Goal: Information Seeking & Learning: Check status

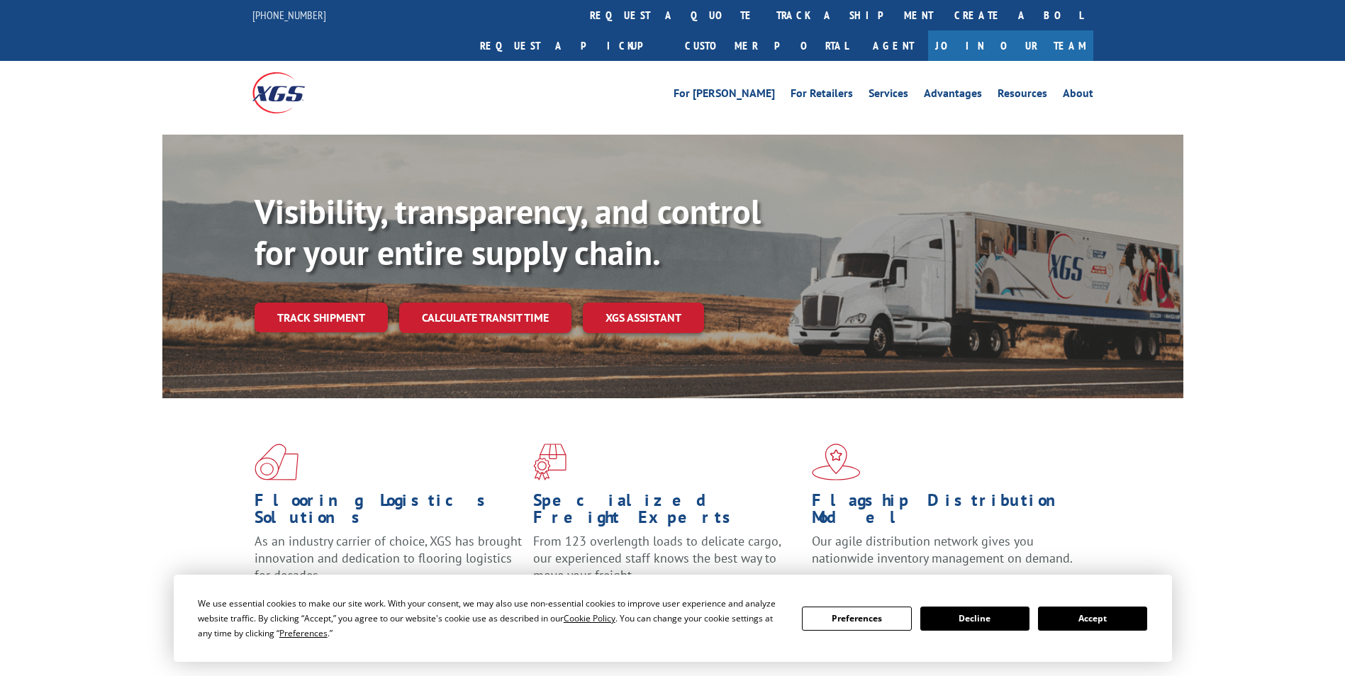
click at [766, 13] on link "track a shipment" at bounding box center [855, 15] width 178 height 30
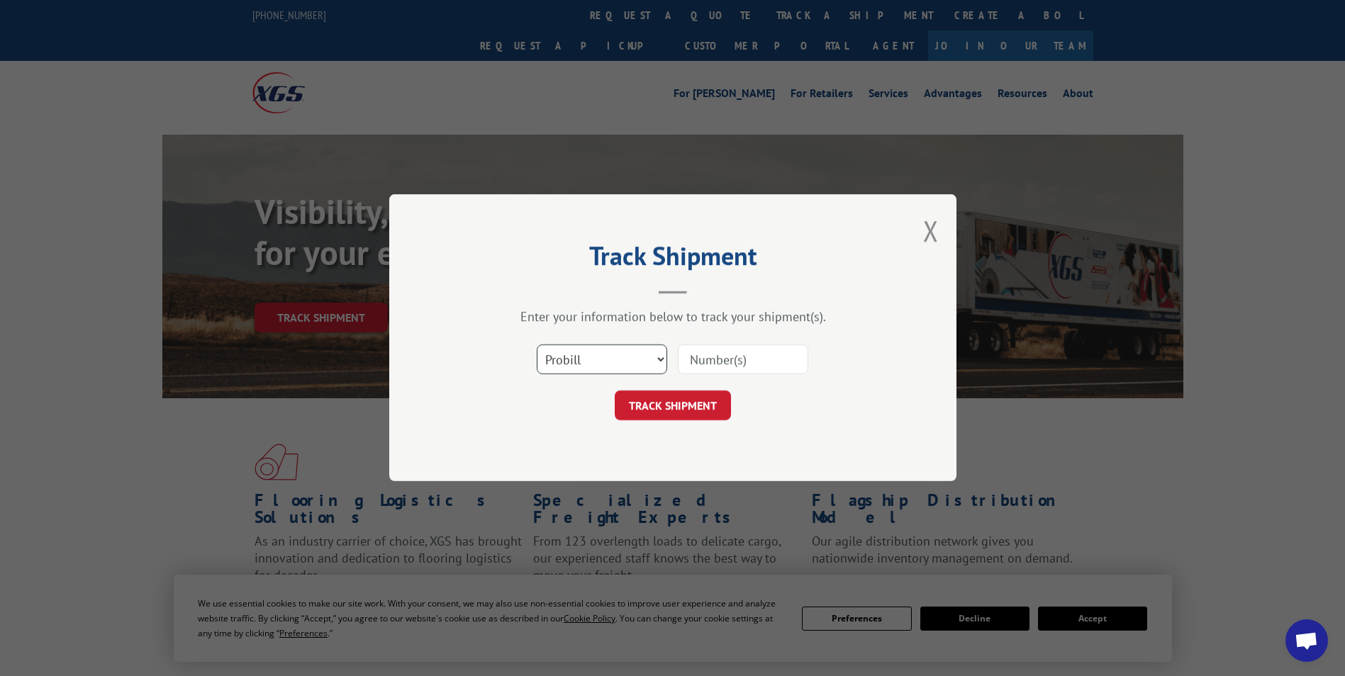
click at [564, 364] on select "Select category... Probill BOL PO" at bounding box center [602, 360] width 130 height 30
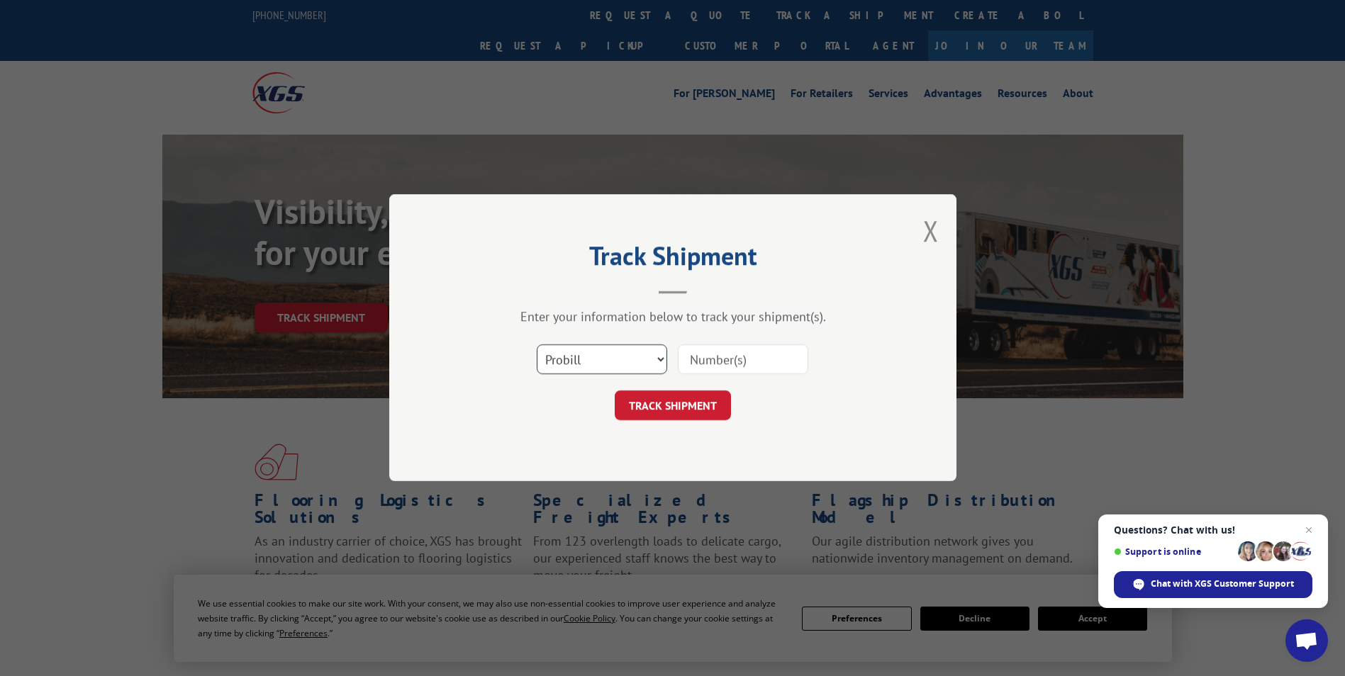
select select "bol"
click at [537, 345] on select "Select category... Probill BOL PO" at bounding box center [602, 360] width 130 height 30
click at [706, 359] on input at bounding box center [743, 360] width 130 height 30
paste input "5193985"
type input "5193985"
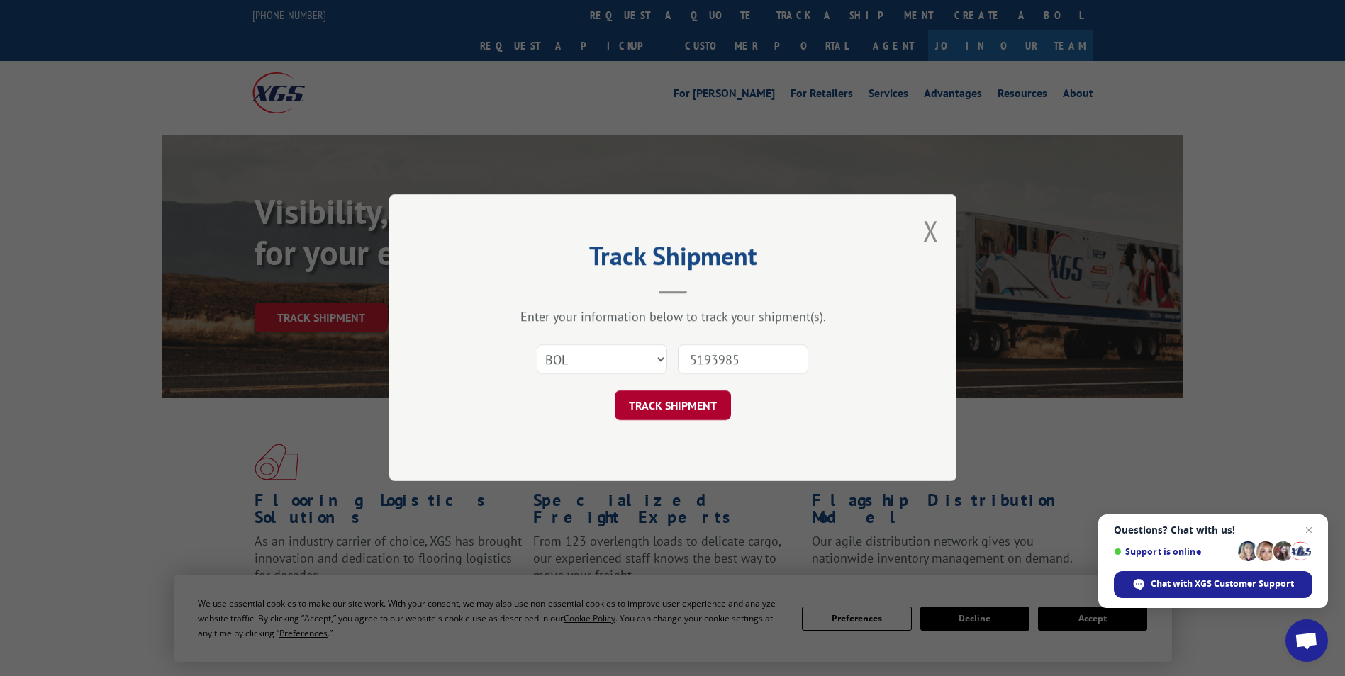
click at [662, 399] on button "TRACK SHIPMENT" at bounding box center [673, 406] width 116 height 30
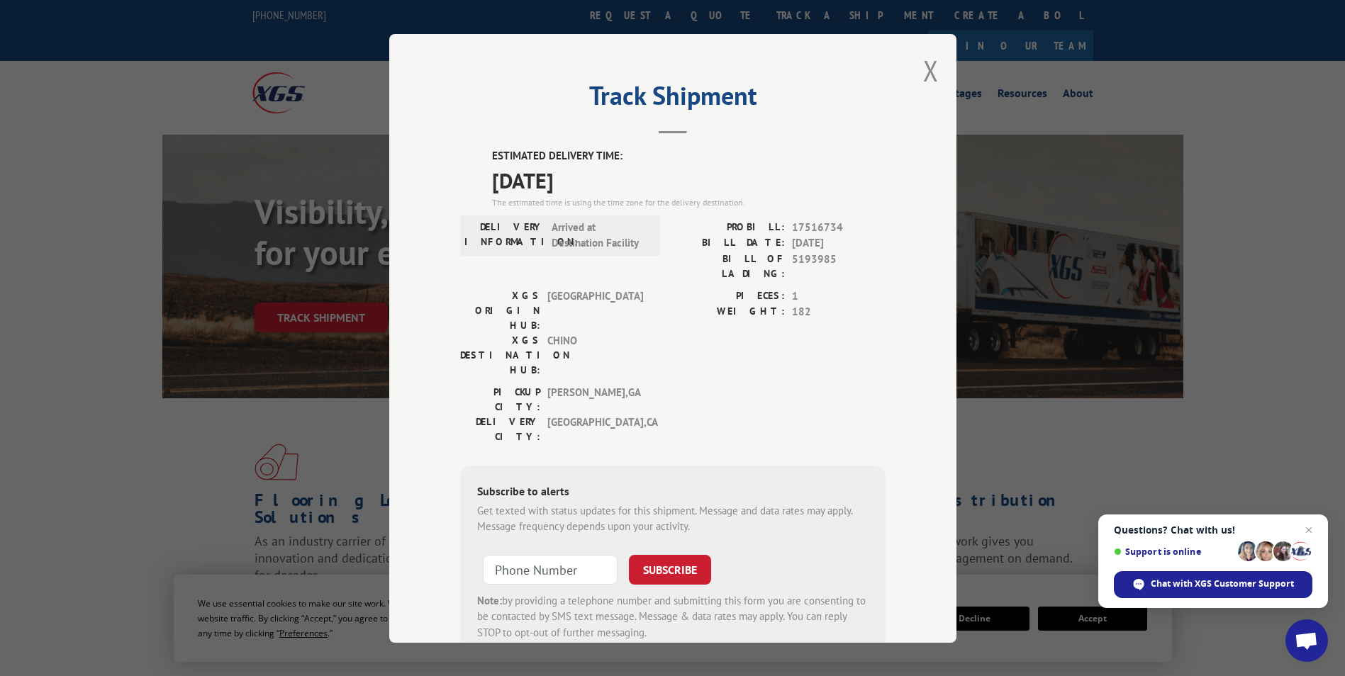
click at [923, 66] on button "Close modal" at bounding box center [931, 71] width 16 height 38
